Goal: Task Accomplishment & Management: Use online tool/utility

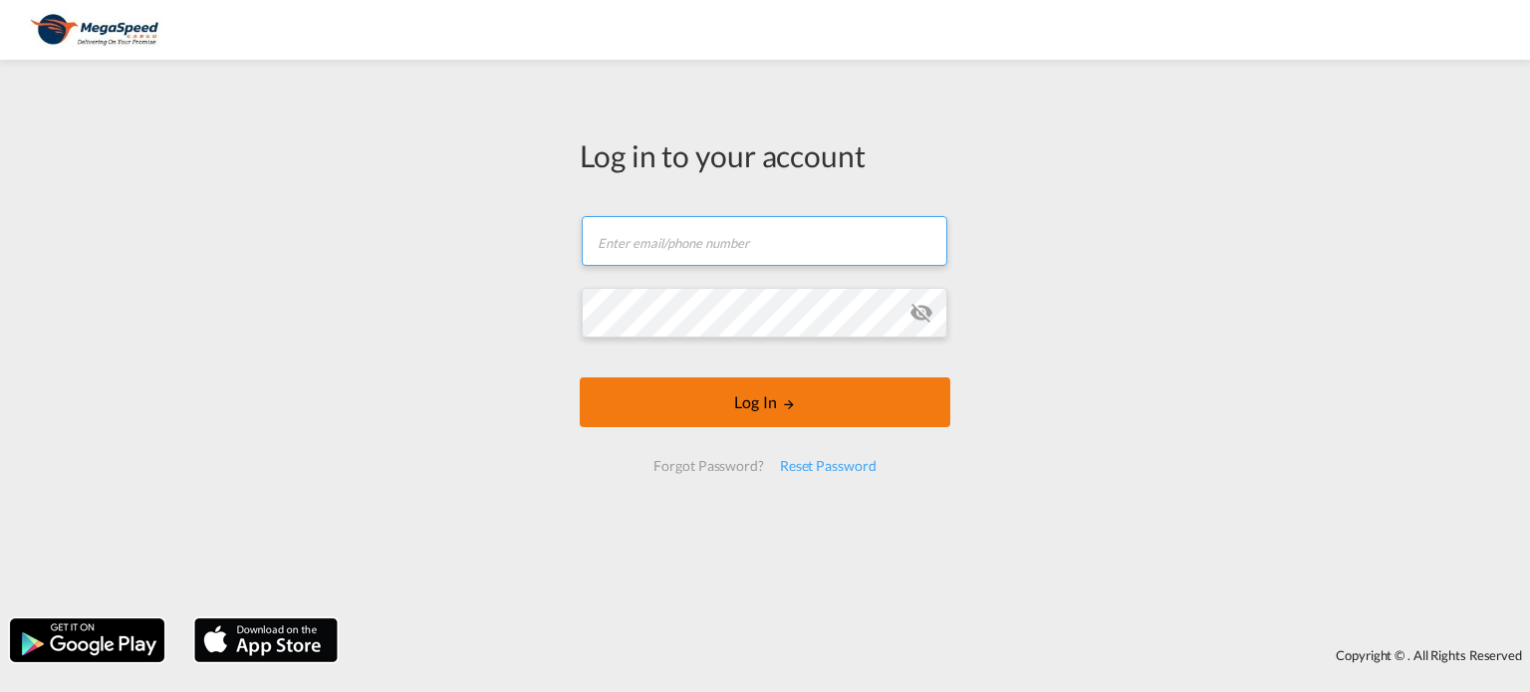
type input "[EMAIL_ADDRESS][PERSON_NAME][DOMAIN_NAME]"
click at [768, 407] on button "Log In" at bounding box center [765, 402] width 370 height 50
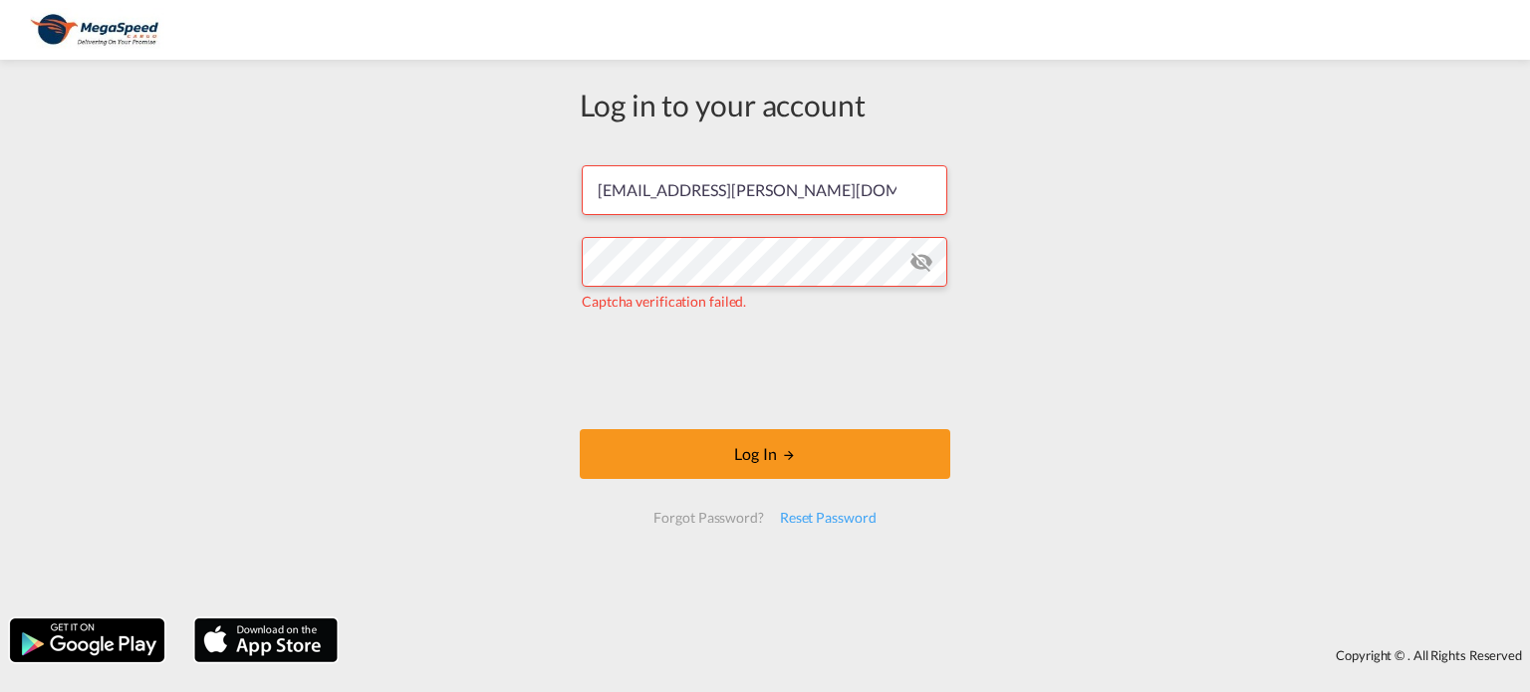
click at [918, 262] on md-icon "icon-eye-off" at bounding box center [921, 262] width 24 height 24
click at [566, 272] on div "Log in to your account [EMAIL_ADDRESS][PERSON_NAME][DOMAIN_NAME] Captcha verifi…" at bounding box center [765, 313] width 400 height 487
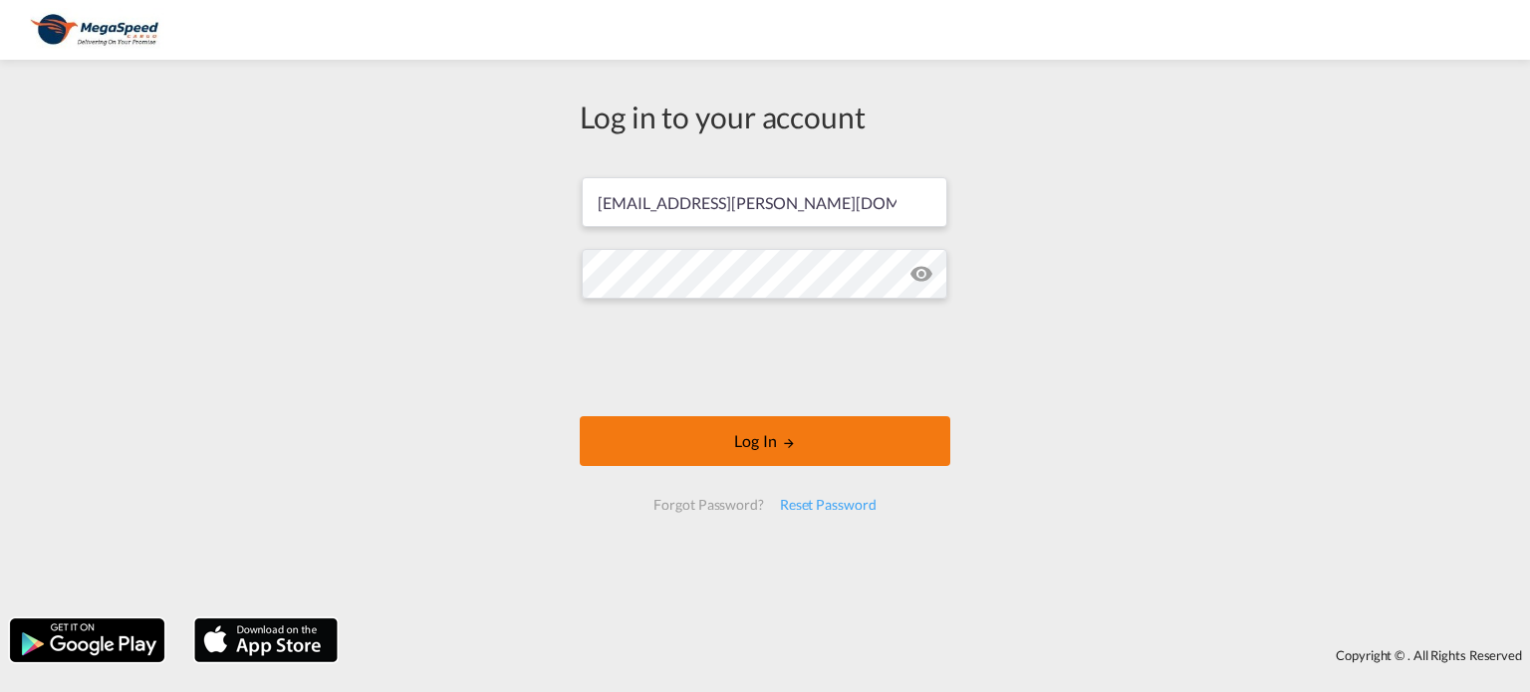
click at [775, 435] on button "Log In" at bounding box center [765, 441] width 370 height 50
